Goal: Task Accomplishment & Management: Complete application form

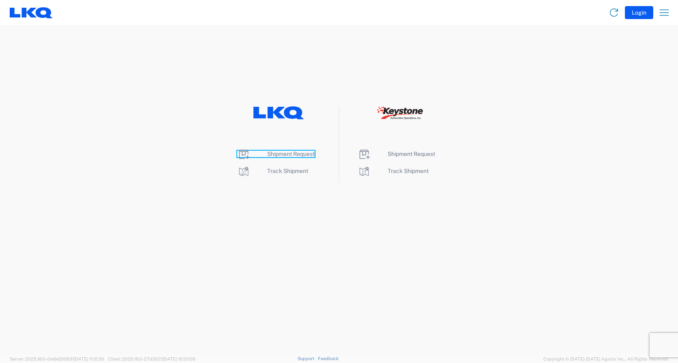
click at [296, 154] on span "Shipment Request" at bounding box center [290, 153] width 47 height 6
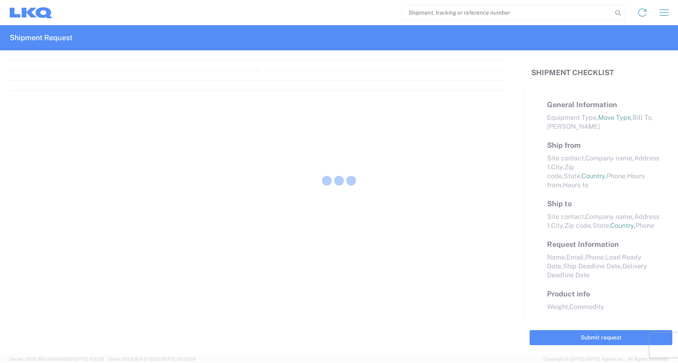
select select "FULL"
select select "LBS"
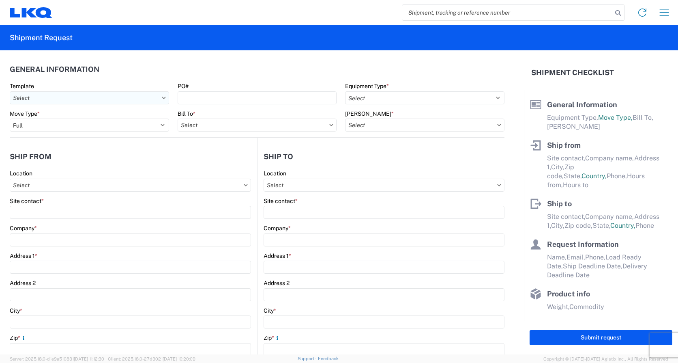
click at [83, 102] on input "Template" at bounding box center [89, 97] width 159 height 13
type input "1745"
click at [66, 131] on div "1745_Tulsa_1760_Houston" at bounding box center [83, 133] width 142 height 13
type input "1745_Tulsa_1760_Houston"
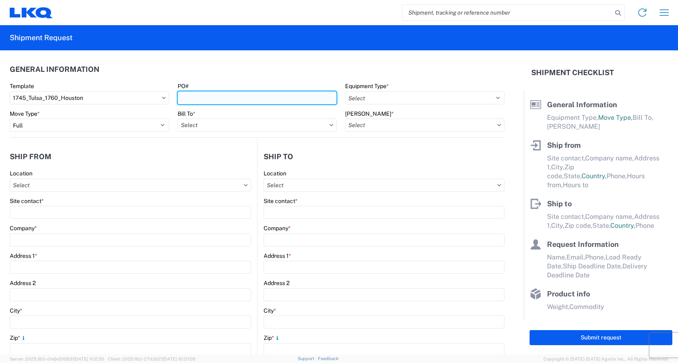
click at [204, 97] on input "PO#" at bounding box center [257, 97] width 159 height 13
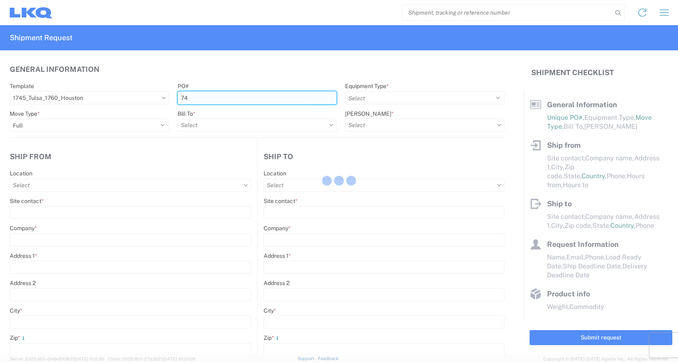
type input "745"
select select
type input "Shipping"
type input "LKQ Apex Auto Parts"
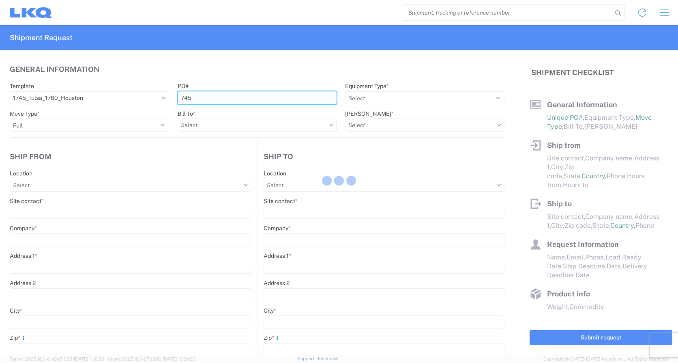
type input "[STREET_ADDRESS][PERSON_NAME]"
type input "Tulsa"
type input "74127"
type input "Receiving"
type input "LKQ Best Core"
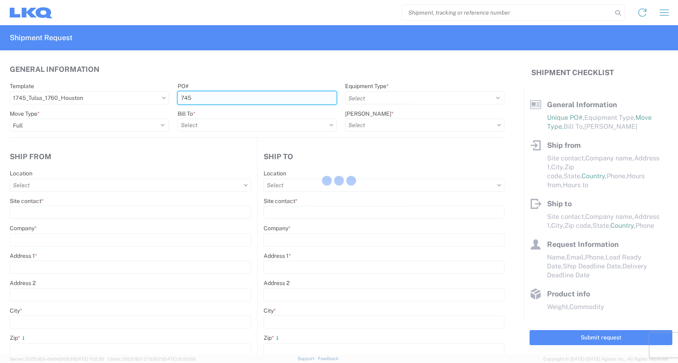
type input "[STREET_ADDRESS]"
type input "[GEOGRAPHIC_DATA]"
type input "77038"
type input "[DATE]"
type input "42000"
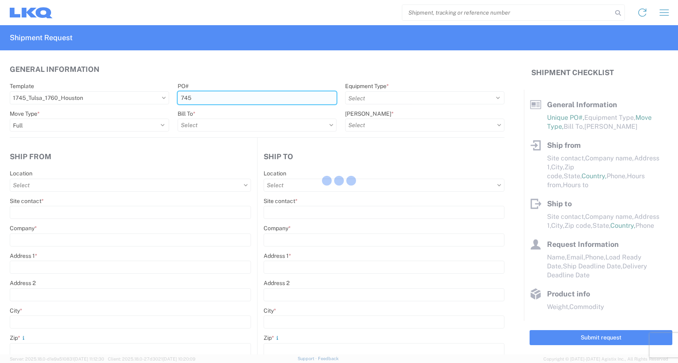
type input "Miscellaneous (alt, comp, conv, etc)"
type input "1"
type input "12"
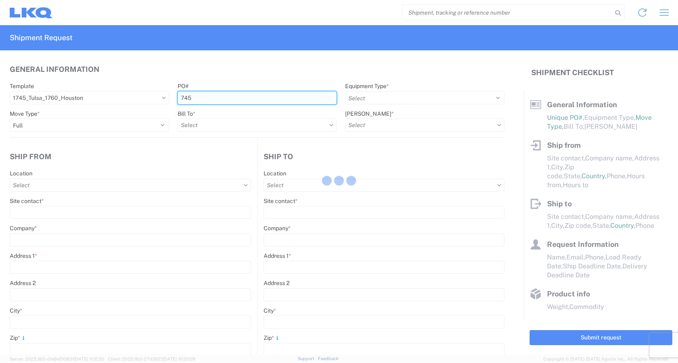
select select "IN"
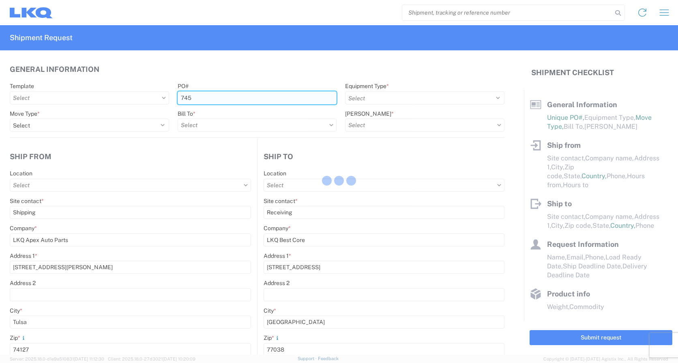
select select "US"
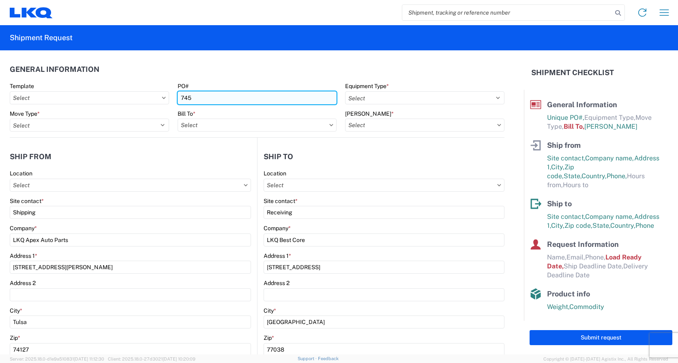
type input "745-"
type input "1745 - LKQ Apex Auto Parts"
type input "1760 - LKQ Best Core"
type input "1760-1300-50180-0000 - 1760 Freight In - Cores"
type input "745-212"
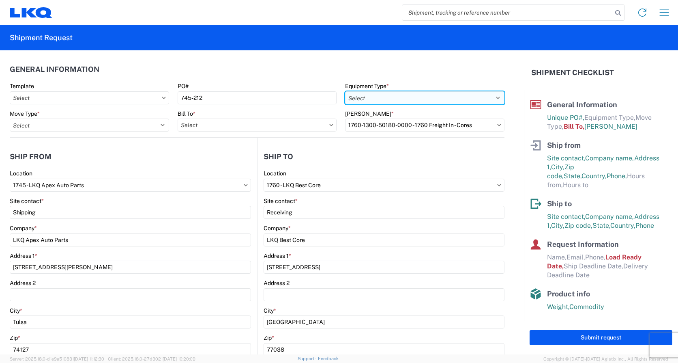
click at [382, 97] on select "Select 53’ Dry Van Flatbed Dropdeck (van) Lowboy (flatbed) Rail" at bounding box center [424, 97] width 159 height 13
select select "STDV"
click at [345, 91] on select "Select 53’ Dry Van Flatbed Dropdeck (van) Lowboy (flatbed) Rail" at bounding box center [424, 97] width 159 height 13
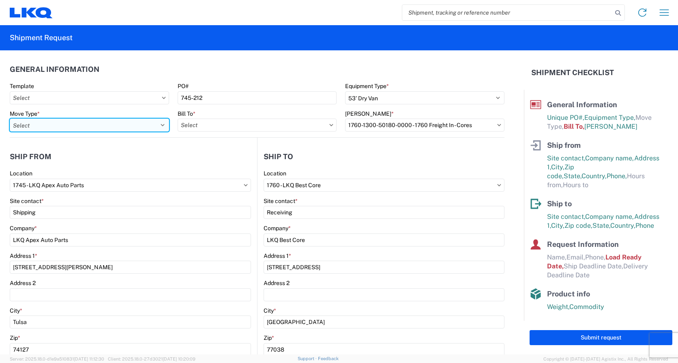
click at [88, 125] on select "Select Full Partial TL" at bounding box center [89, 124] width 159 height 13
select select "FULL"
click at [10, 118] on select "Select Full Partial TL" at bounding box center [89, 124] width 159 height 13
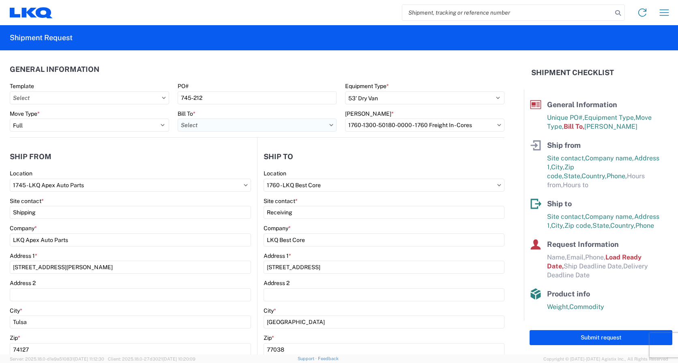
click at [236, 125] on input "Bill To *" at bounding box center [257, 124] width 159 height 13
type input "1760"
click at [220, 161] on div "1760 - LKQ Best Core" at bounding box center [249, 161] width 142 height 13
type input "1760 - LKQ Best Core"
click at [406, 126] on input "[PERSON_NAME] *" at bounding box center [424, 124] width 159 height 13
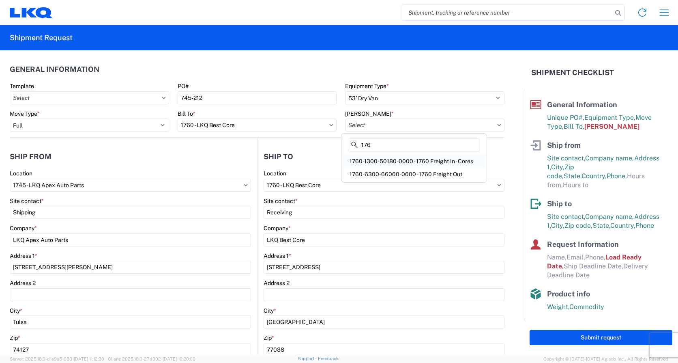
type input "176"
click at [425, 161] on div "1760-1300-50180-0000 - 1760 Freight In - Cores" at bounding box center [414, 161] width 142 height 13
type input "1760-1300-50180-0000 - 1760 Freight In - Cores"
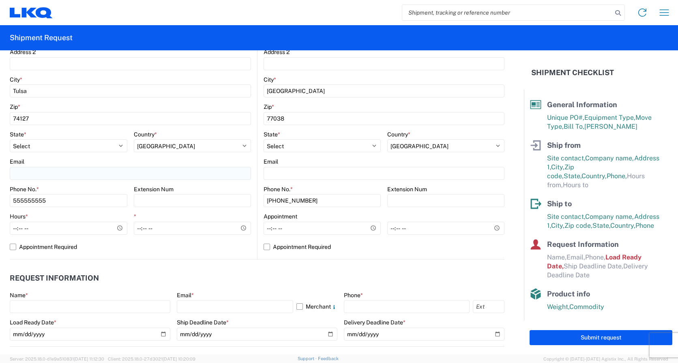
scroll to position [243, 0]
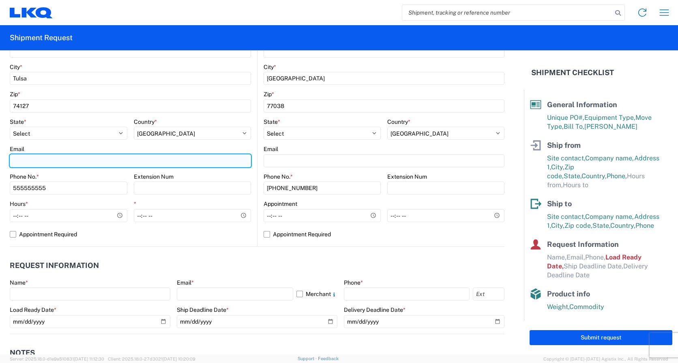
click at [31, 154] on input "Email" at bounding box center [130, 160] width 241 height 13
type input "[EMAIL_ADDRESS][DOMAIN_NAME]"
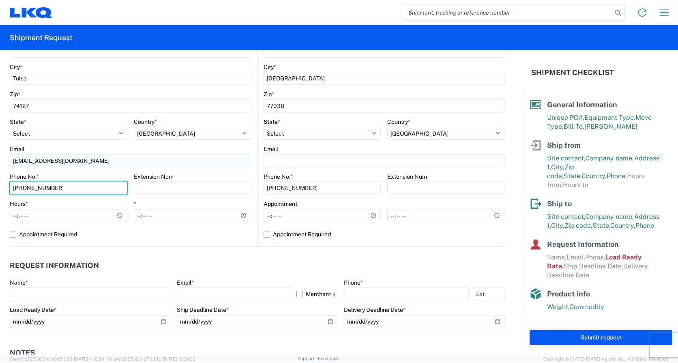
type input "[PHONE_NUMBER]"
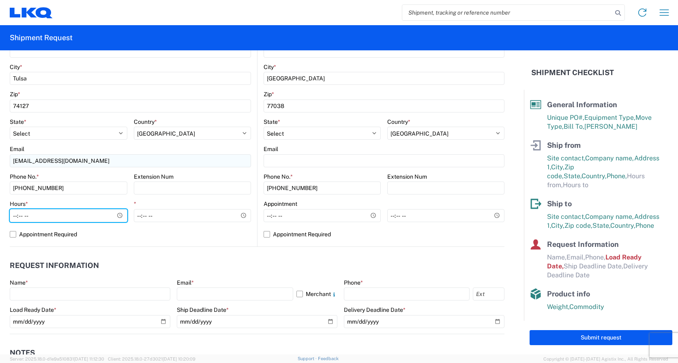
type input "07:00"
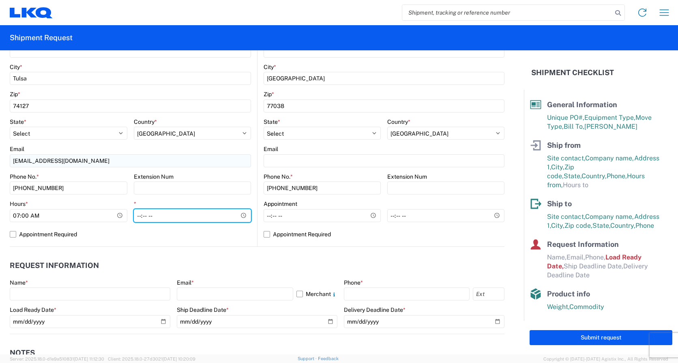
type input "12:00"
click at [15, 236] on label "Appointment Required" at bounding box center [130, 234] width 241 height 13
click at [0, 0] on input "Appointment Required" at bounding box center [0, 0] width 0 height 0
select select "US"
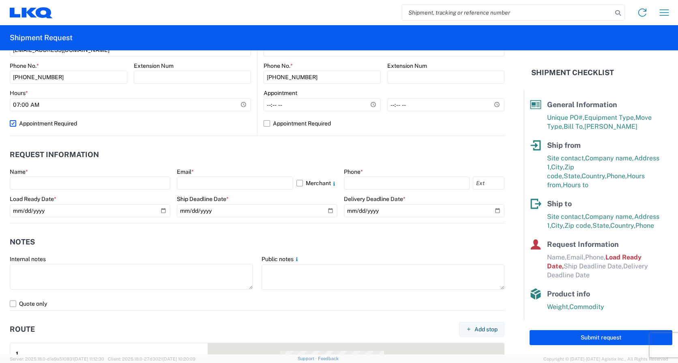
scroll to position [365, 0]
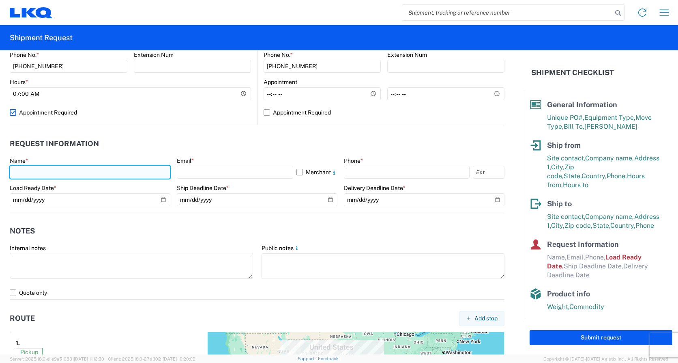
drag, startPoint x: 37, startPoint y: 167, endPoint x: 58, endPoint y: 172, distance: 22.1
click at [37, 167] on input "text" at bounding box center [90, 171] width 161 height 13
type input "k"
type input "[PERSON_NAME]"
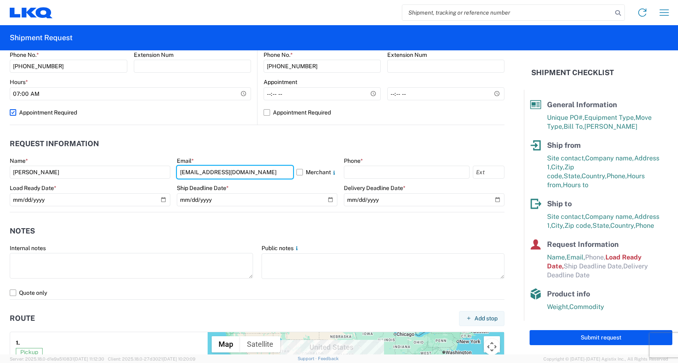
type input "[EMAIL_ADDRESS][DOMAIN_NAME]"
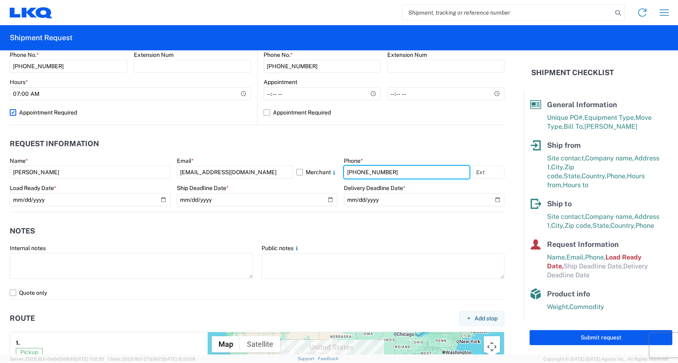
type input "[PHONE_NUMBER]"
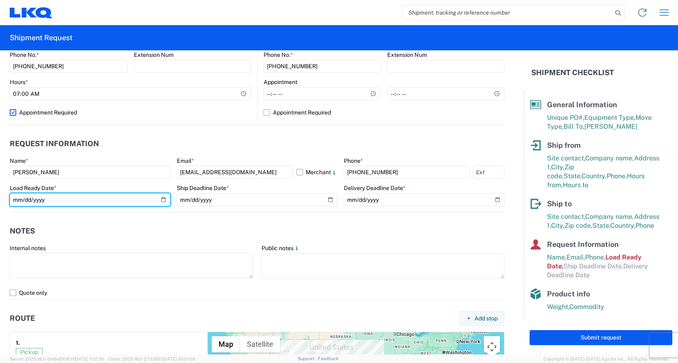
click at [162, 200] on input "[DATE]" at bounding box center [90, 199] width 161 height 13
type input "[DATE]"
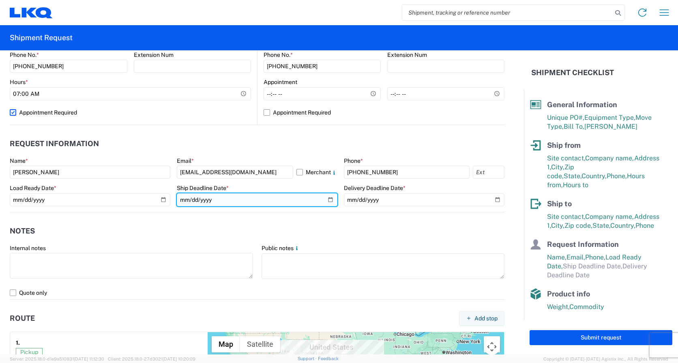
click at [326, 199] on input "date" at bounding box center [257, 199] width 161 height 13
type input "[DATE]"
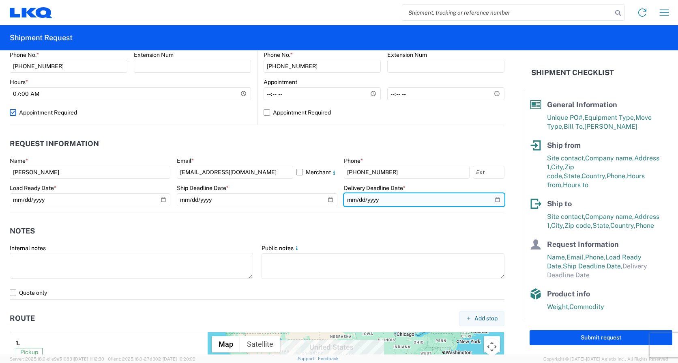
click at [493, 199] on input "date" at bounding box center [424, 199] width 161 height 13
type input "[DATE]"
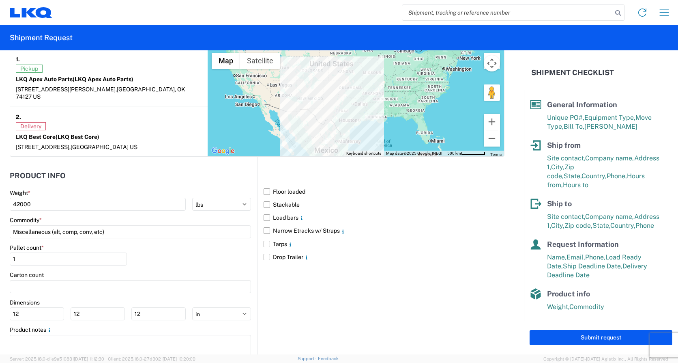
scroll to position [649, 0]
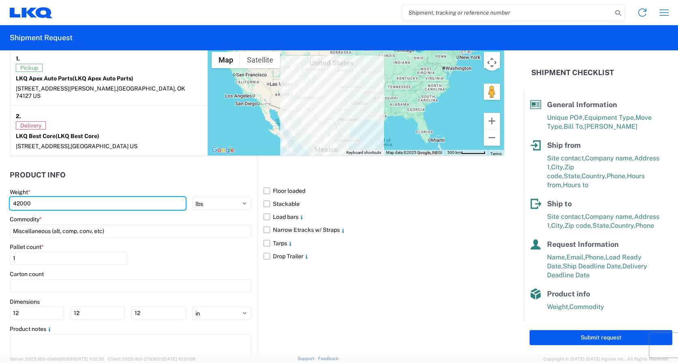
drag, startPoint x: 48, startPoint y: 198, endPoint x: -2, endPoint y: 195, distance: 50.0
click at [0, 195] on html "Home Shipment request Shipment tracking Shipment Request General Information Te…" at bounding box center [339, 181] width 678 height 363
type input "39633"
click at [264, 184] on label "Floor loaded" at bounding box center [384, 190] width 241 height 13
click at [0, 0] on input "Floor loaded" at bounding box center [0, 0] width 0 height 0
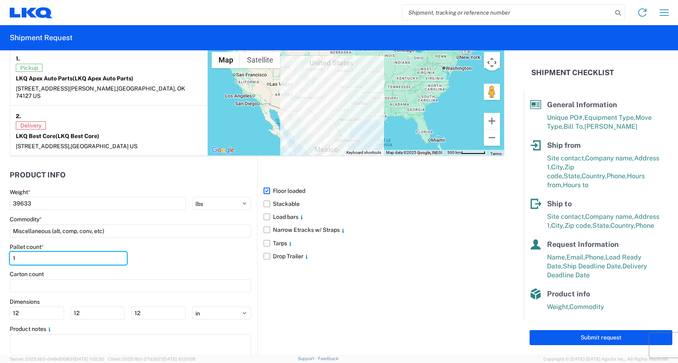
drag, startPoint x: 29, startPoint y: 251, endPoint x: 5, endPoint y: 251, distance: 23.9
click at [5, 251] on form "General Information Template PO# 745-212 Equipment Type * Select 53’ Dry Van Fl…" at bounding box center [262, 202] width 524 height 304
type input "21"
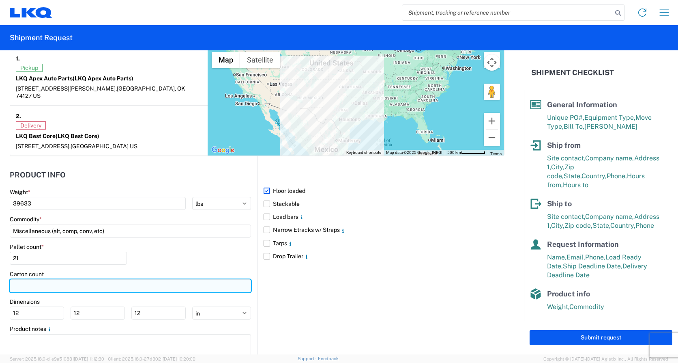
click at [55, 279] on input "number" at bounding box center [130, 285] width 241 height 13
type input "21"
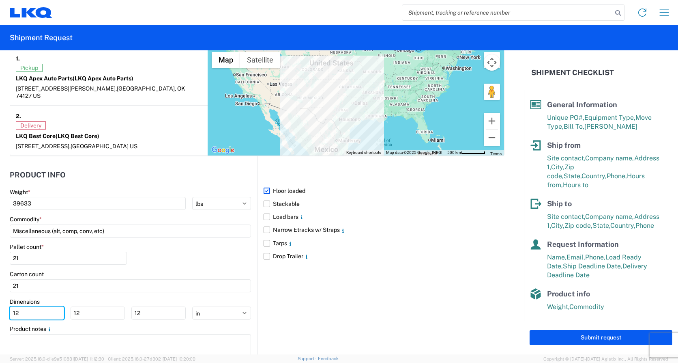
drag, startPoint x: 30, startPoint y: 306, endPoint x: 2, endPoint y: 306, distance: 28.4
click at [2, 306] on form "General Information Template PO# 745-212 Equipment Type * Select 53’ Dry Van Fl…" at bounding box center [262, 202] width 524 height 304
type input "48"
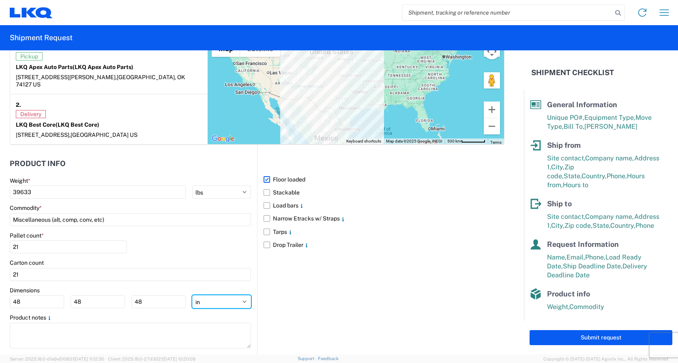
scroll to position [669, 0]
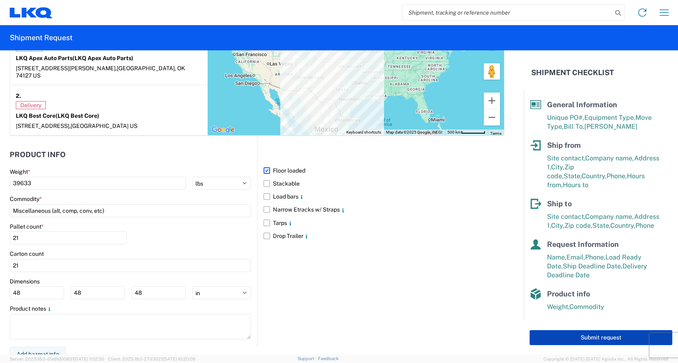
click at [592, 338] on button "Submit request" at bounding box center [601, 337] width 143 height 15
